Goal: Task Accomplishment & Management: Use online tool/utility

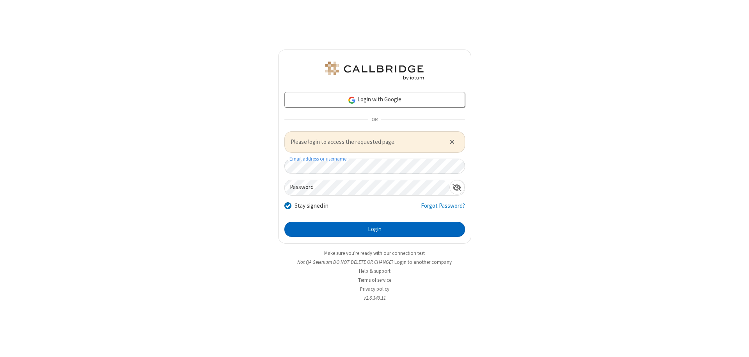
click at [375, 229] on button "Login" at bounding box center [374, 230] width 181 height 16
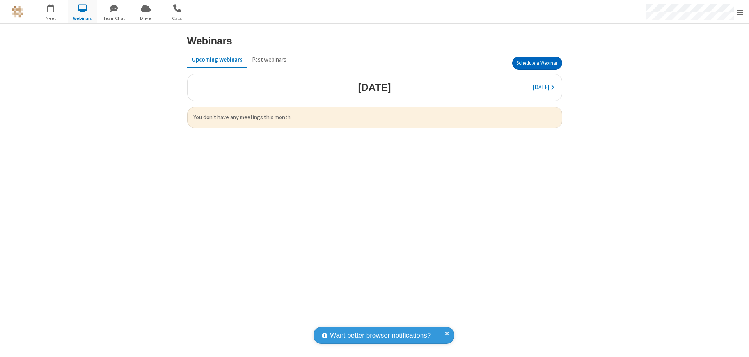
click at [537, 63] on button "Schedule a Webinar" at bounding box center [537, 63] width 50 height 13
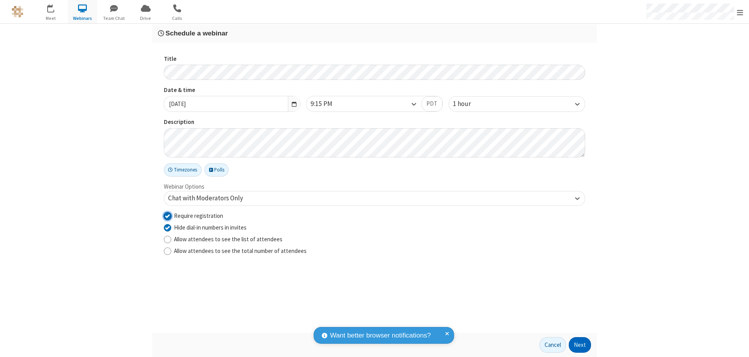
click at [167, 216] on input "Require registration" at bounding box center [167, 216] width 7 height 8
checkbox input "false"
click at [580, 345] on button "Next" at bounding box center [580, 345] width 22 height 16
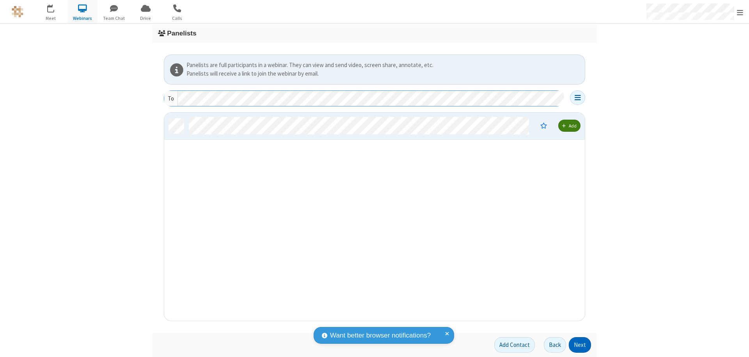
click at [580, 345] on button "Next" at bounding box center [580, 345] width 22 height 16
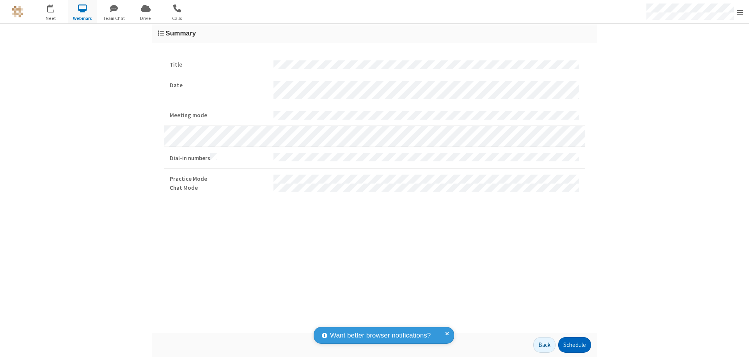
click at [574, 345] on button "Schedule" at bounding box center [574, 345] width 33 height 16
